Goal: Transaction & Acquisition: Obtain resource

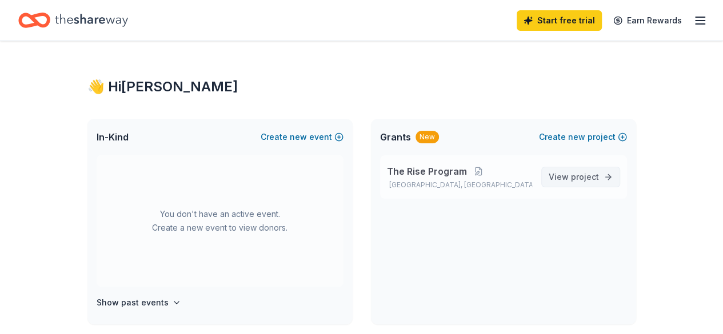
click at [588, 181] on span "View project" at bounding box center [574, 177] width 50 height 14
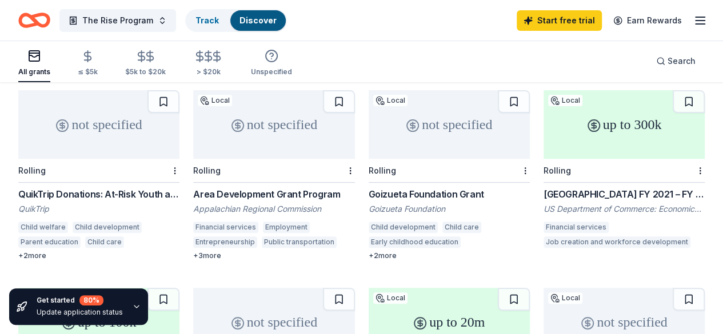
scroll to position [171, 0]
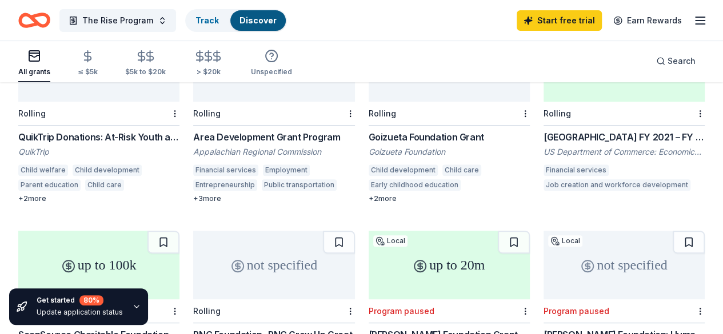
click at [68, 130] on div "QuikTrip Donations: At-Risk Youth and Early Childhood Education" at bounding box center [98, 137] width 161 height 14
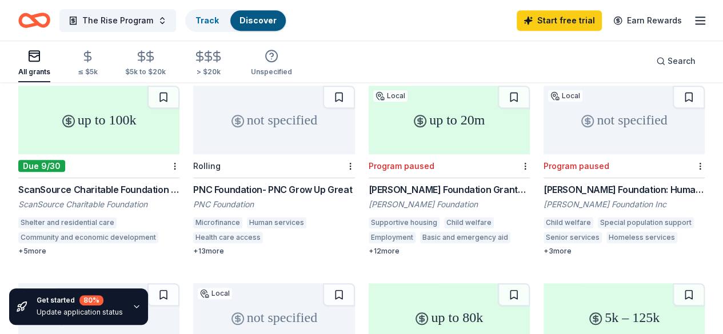
scroll to position [374, 0]
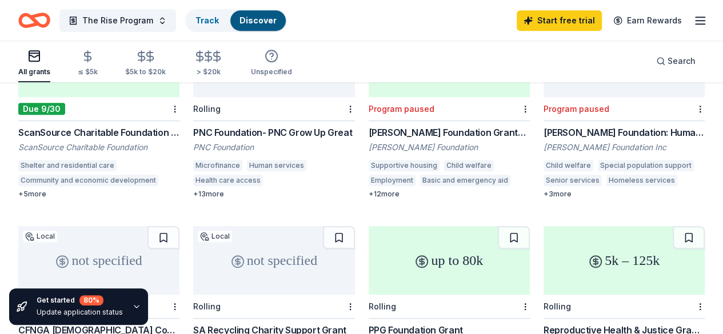
click at [354, 323] on div "SA Recycling Charity Support Grant" at bounding box center [273, 330] width 161 height 14
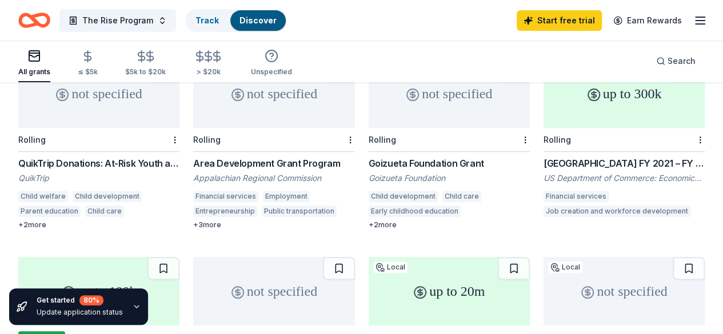
scroll to position [88, 0]
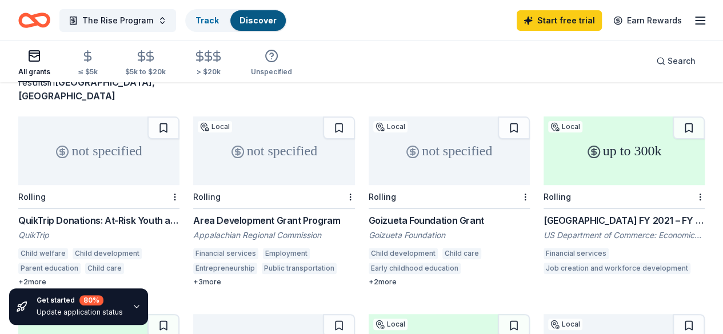
click at [215, 214] on div "Area Development Grant Program" at bounding box center [273, 221] width 161 height 14
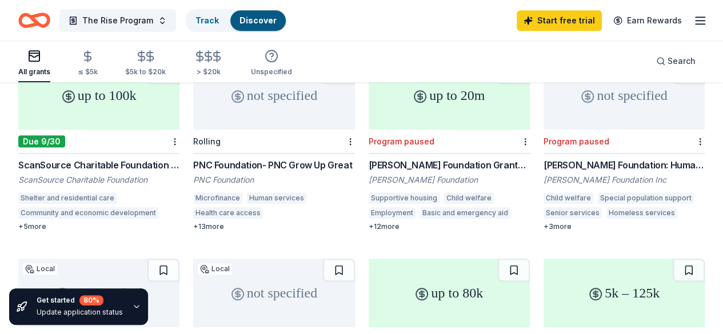
scroll to position [374, 0]
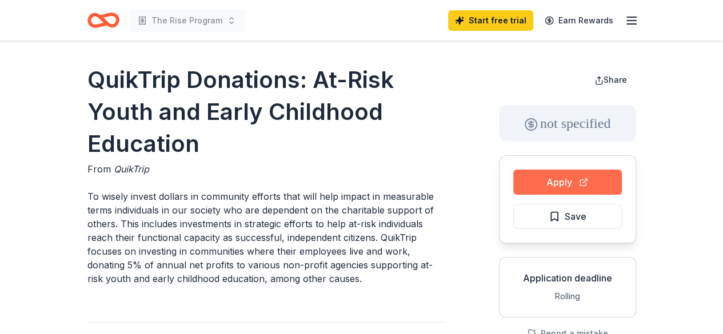
click at [563, 185] on button "Apply" at bounding box center [567, 182] width 109 height 25
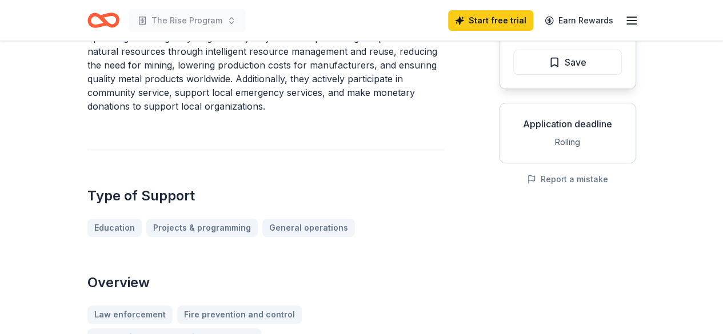
scroll to position [171, 0]
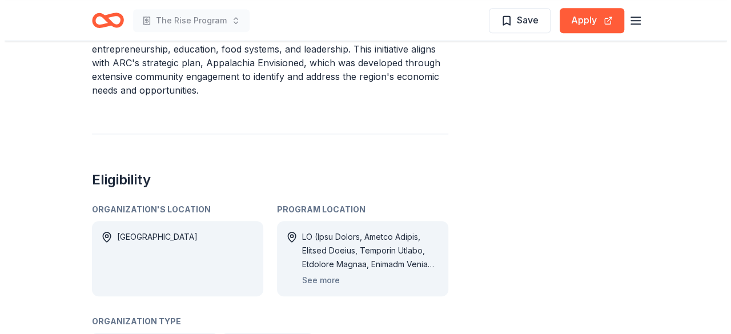
scroll to position [514, 0]
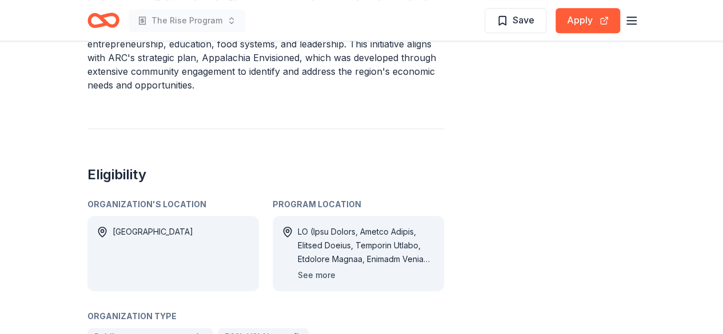
click at [324, 269] on button "See more" at bounding box center [317, 276] width 38 height 14
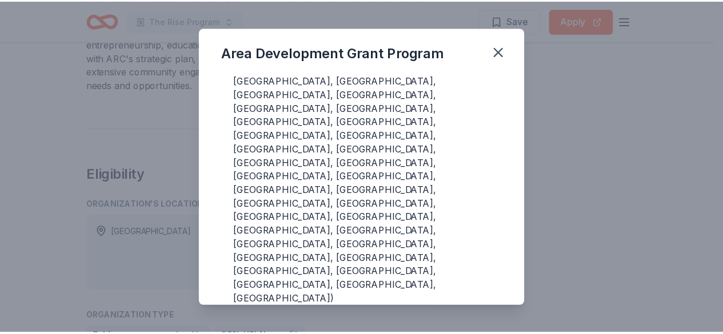
scroll to position [114, 0]
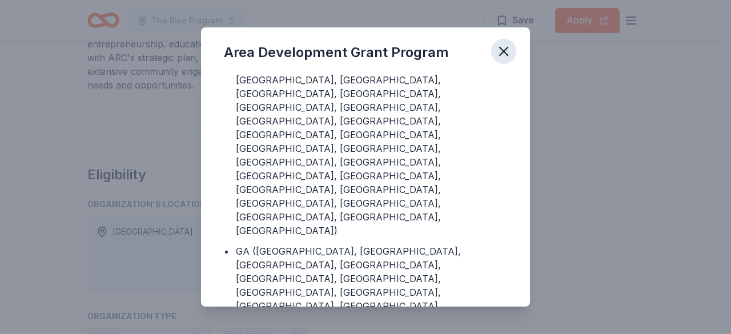
click at [499, 46] on icon "button" at bounding box center [504, 51] width 16 height 16
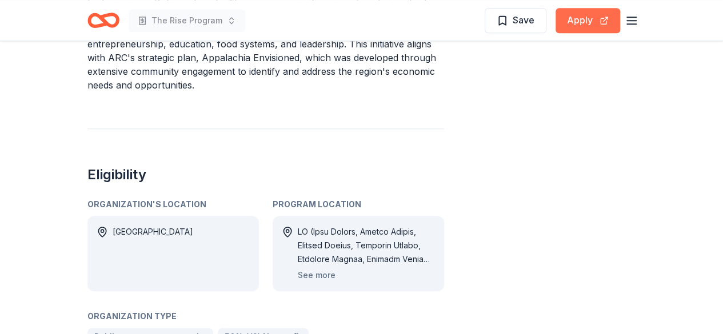
click at [573, 23] on button "Apply" at bounding box center [587, 20] width 65 height 25
